Goal: Task Accomplishment & Management: Use online tool/utility

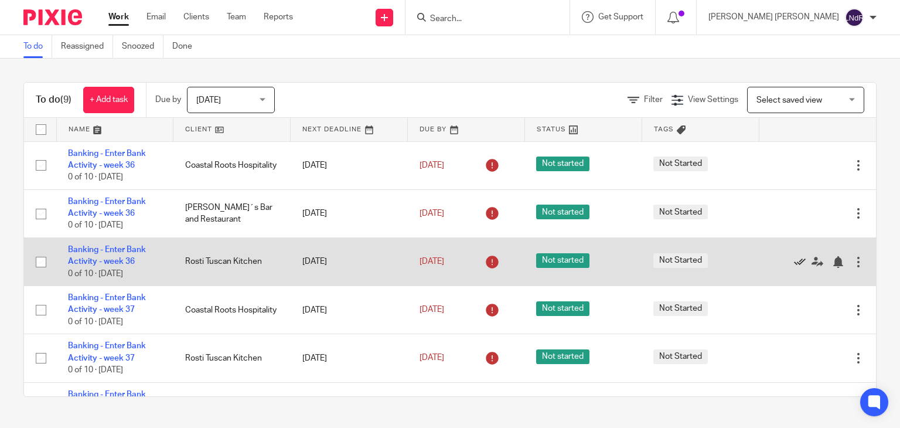
click at [794, 261] on icon at bounding box center [800, 262] width 12 height 12
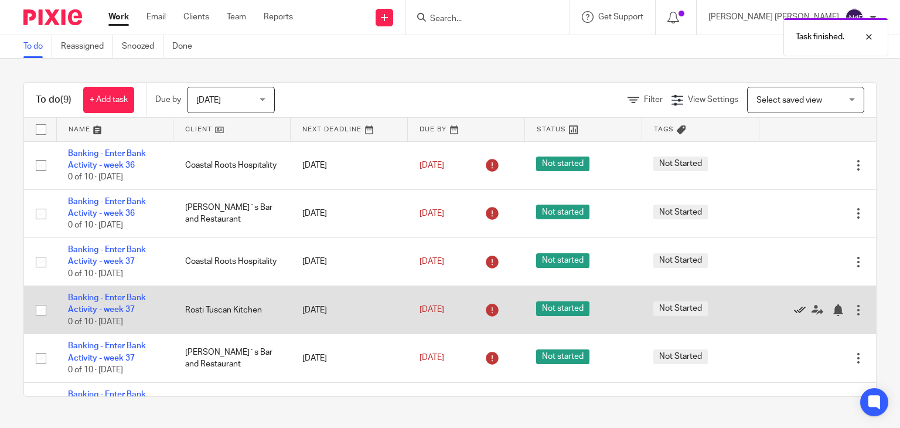
click at [794, 309] on icon at bounding box center [800, 310] width 12 height 12
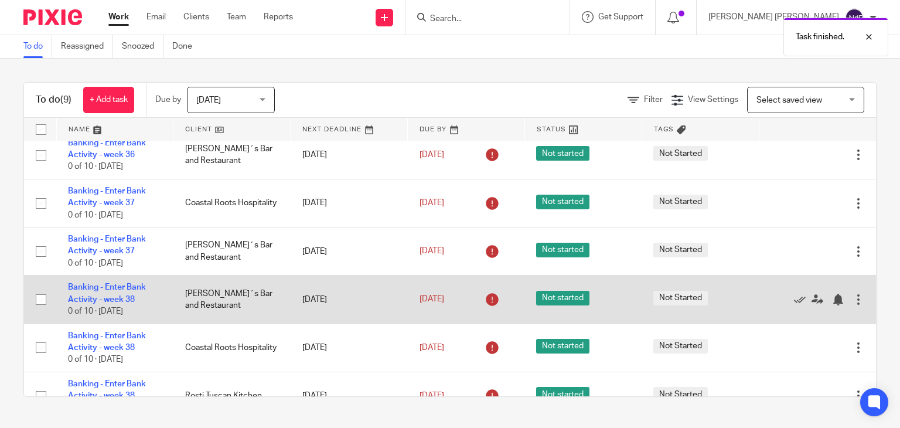
scroll to position [83, 0]
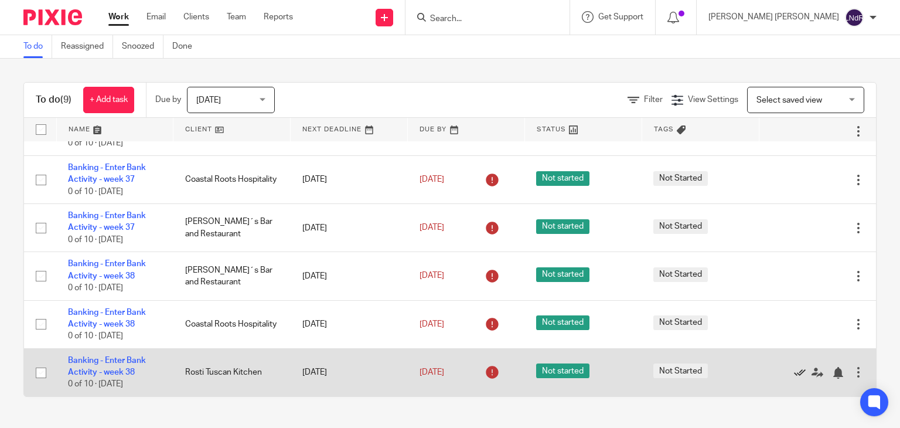
click at [794, 375] on icon at bounding box center [800, 373] width 12 height 12
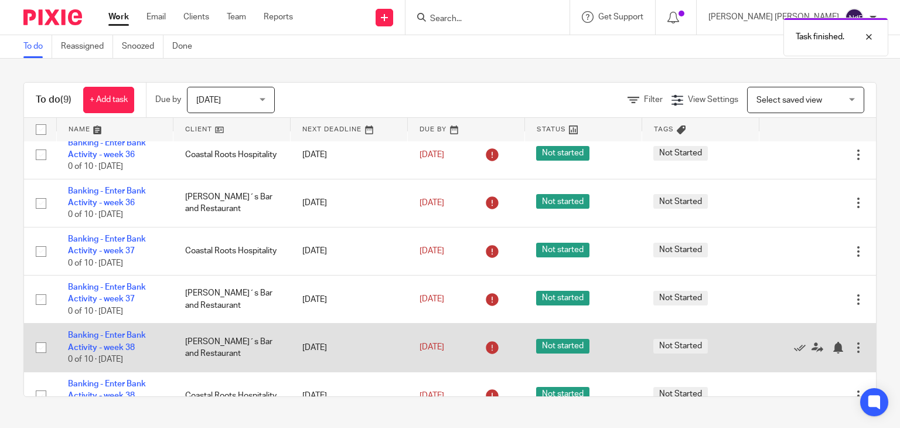
scroll to position [0, 0]
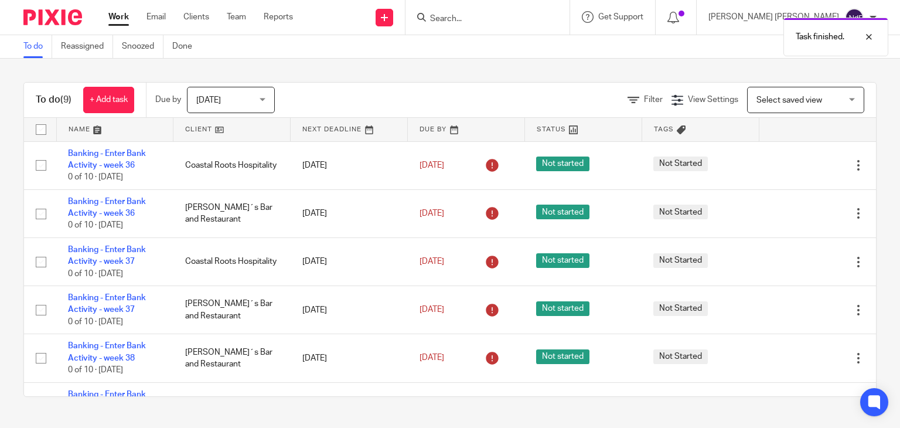
click at [552, 73] on div "To do (9) + Add task Due by [DATE] [DATE] [DATE] [DATE] This week Next week Thi…" at bounding box center [450, 240] width 900 height 362
